Goal: Transaction & Acquisition: Purchase product/service

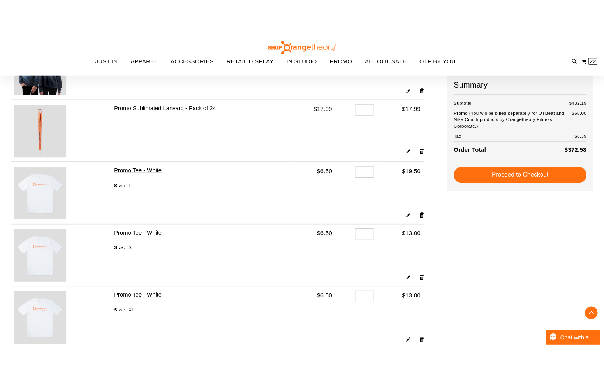
scroll to position [285, 0]
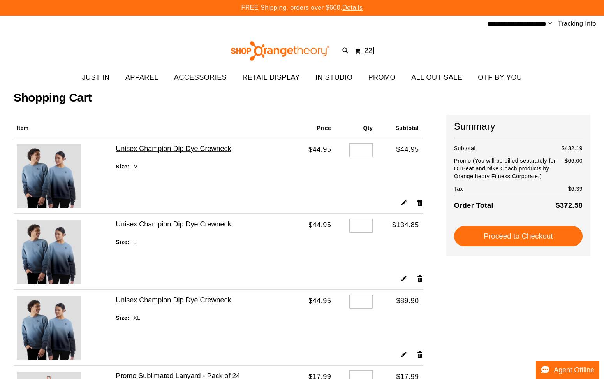
type input "**********"
click at [561, 75] on ul "JUST IN JUST IN Balanced Basics New for Women New for Men New Accessories New B…" at bounding box center [302, 78] width 604 height 18
